Goal: Transaction & Acquisition: Purchase product/service

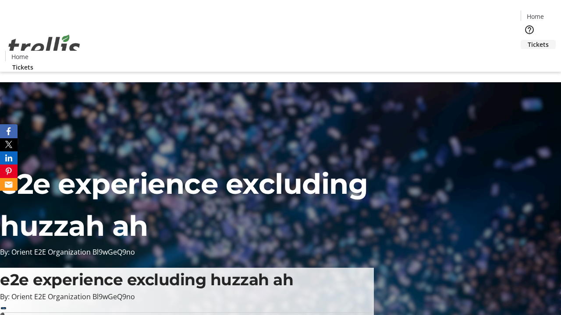
click at [527, 40] on span "Tickets" at bounding box center [537, 44] width 21 height 9
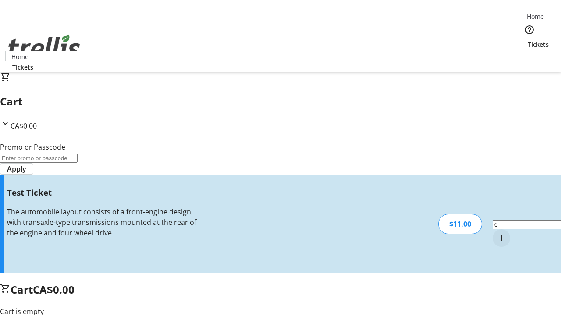
click at [496, 233] on mat-icon "Increment by one" at bounding box center [501, 238] width 11 height 11
type input "1"
type input "UNLOCK"
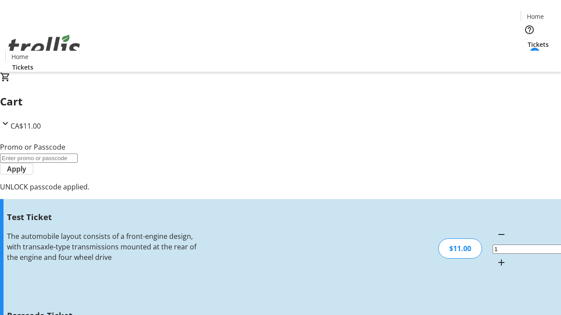
type input "5"
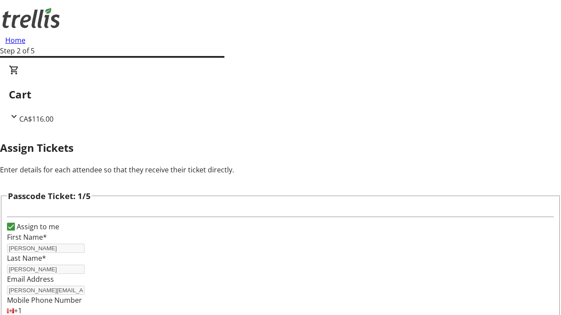
type input "[PERSON_NAME]"
type input "Pinkie"
type input "[GEOGRAPHIC_DATA]"
type input "Alexa"
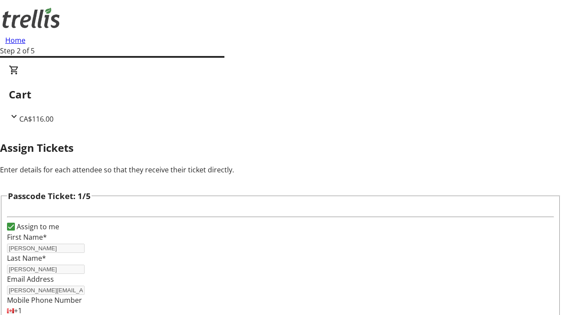
scroll to position [852, 0]
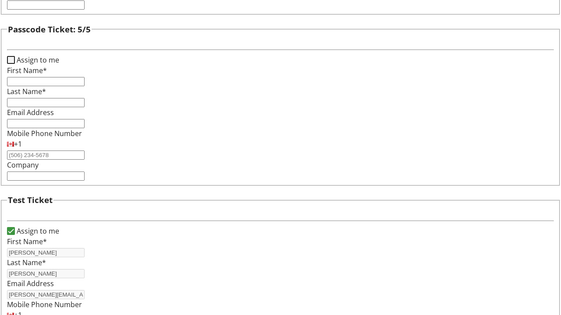
type input "Pouros"
click at [15, 64] on input "Assign to me" at bounding box center [11, 60] width 8 height 8
checkbox input "true"
type input "[PERSON_NAME]"
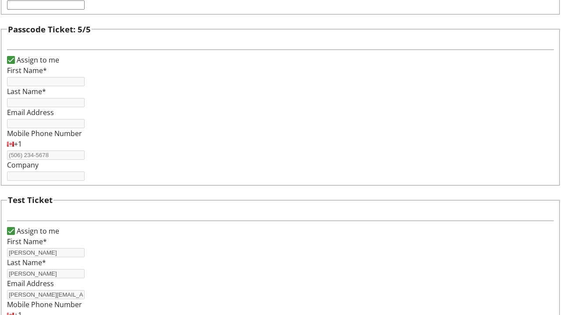
type input "[PERSON_NAME]"
type input "[PERSON_NAME][EMAIL_ADDRESS][PERSON_NAME][DOMAIN_NAME]"
